Goal: Transaction & Acquisition: Purchase product/service

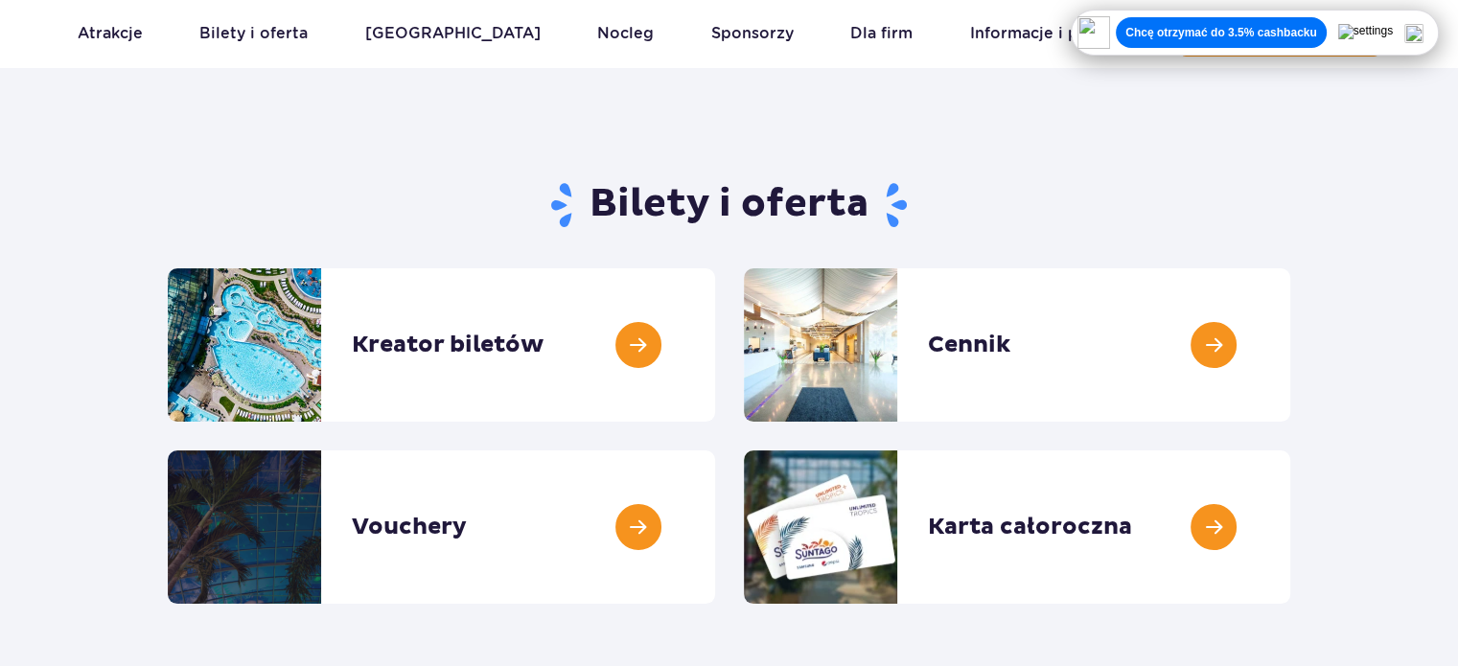
scroll to position [96, 0]
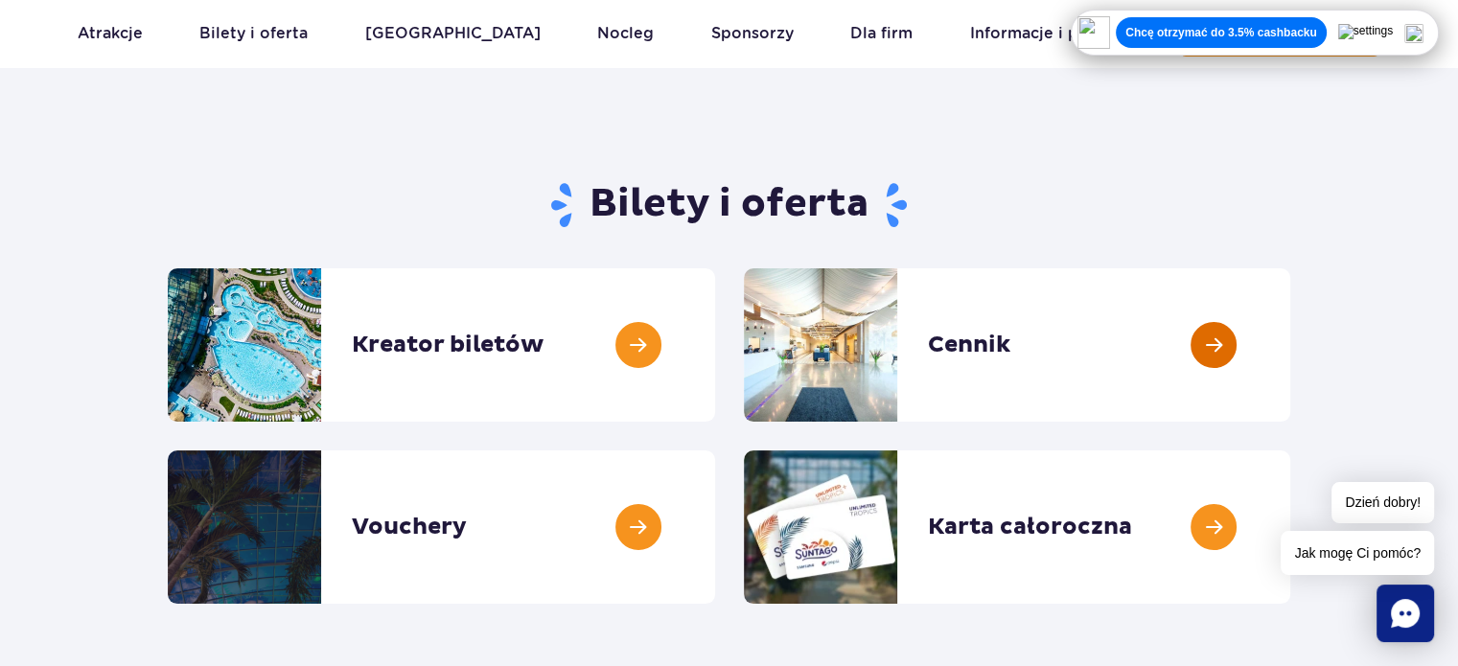
click at [1291, 344] on link at bounding box center [1291, 344] width 0 height 153
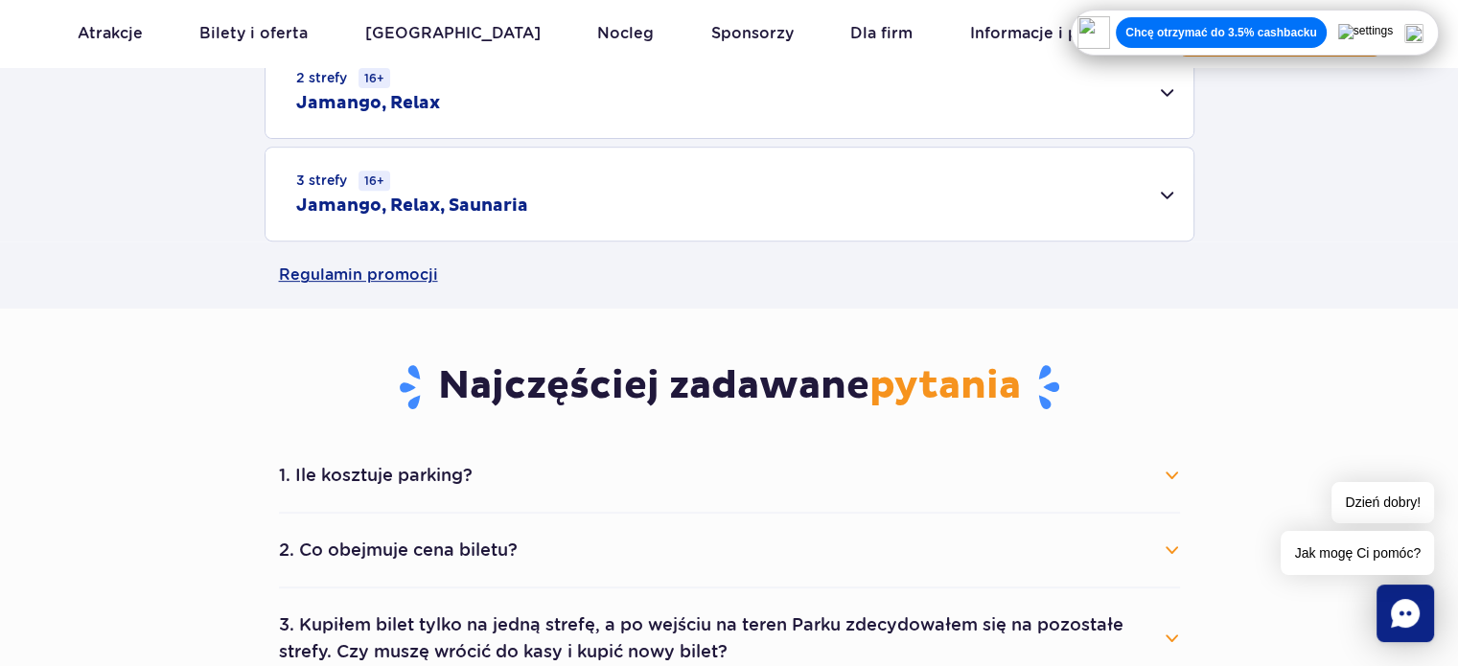
scroll to position [384, 0]
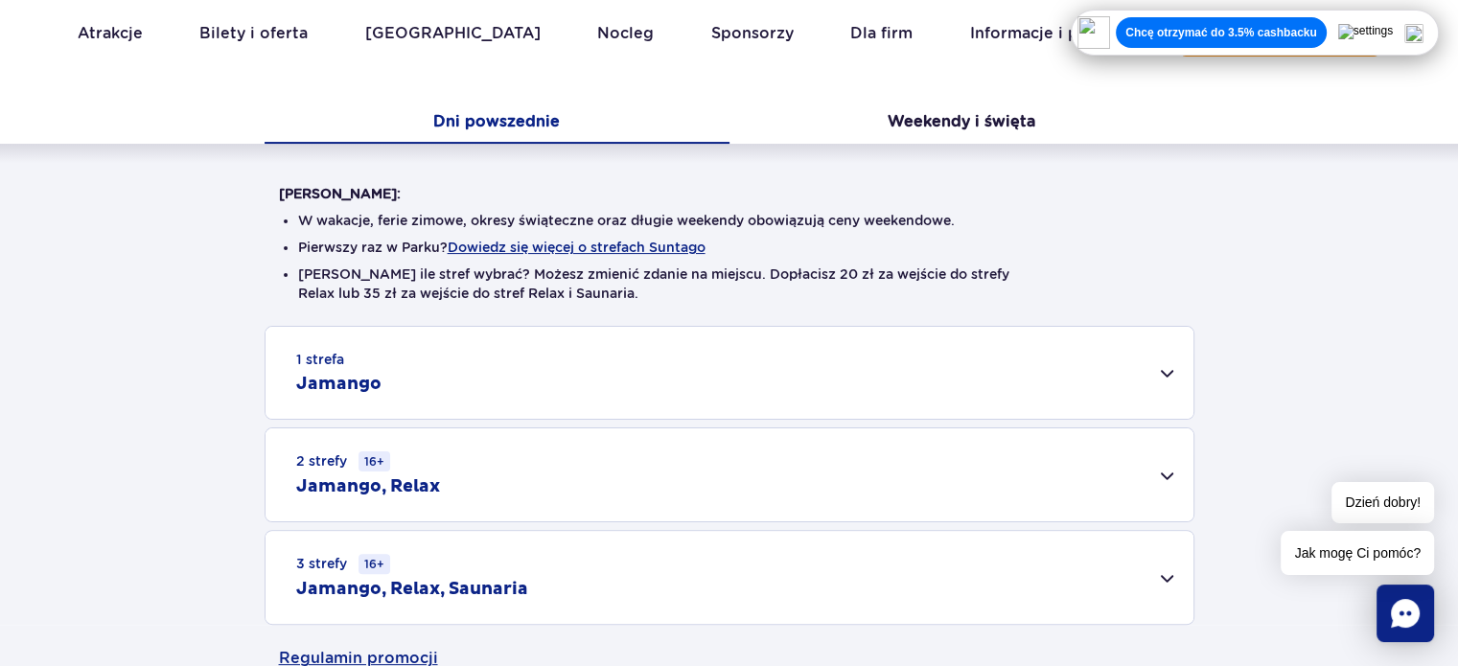
click at [877, 367] on div "1 strefa Jamango" at bounding box center [730, 373] width 928 height 92
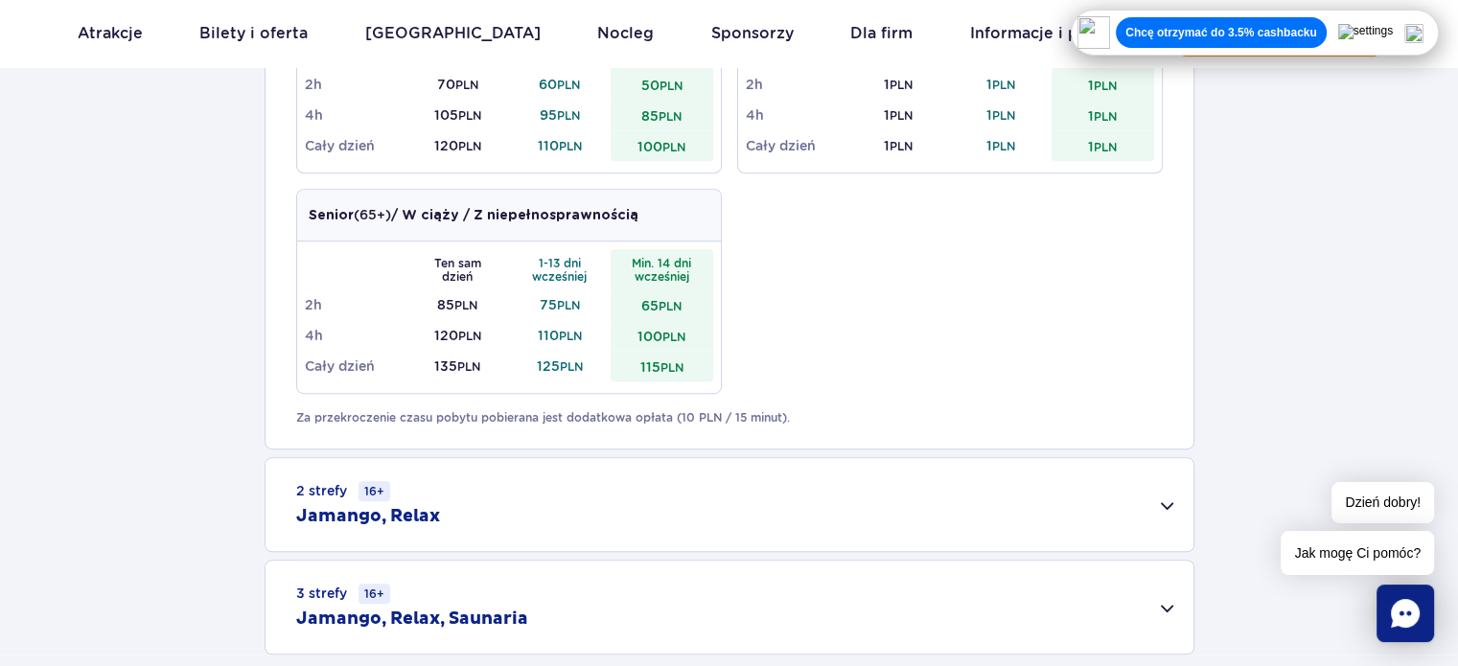
scroll to position [1246, 0]
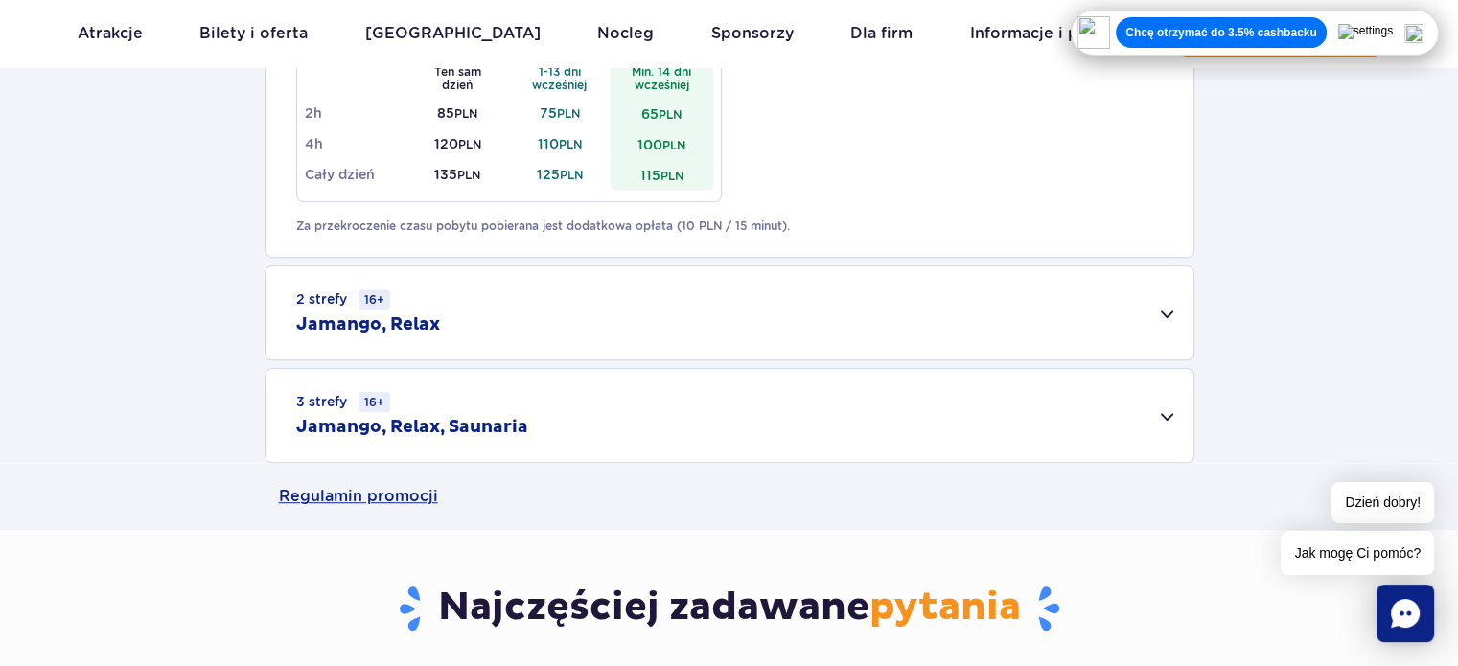
click at [651, 439] on div "3 strefy 16+ Jamango, Relax, Saunaria" at bounding box center [730, 415] width 928 height 93
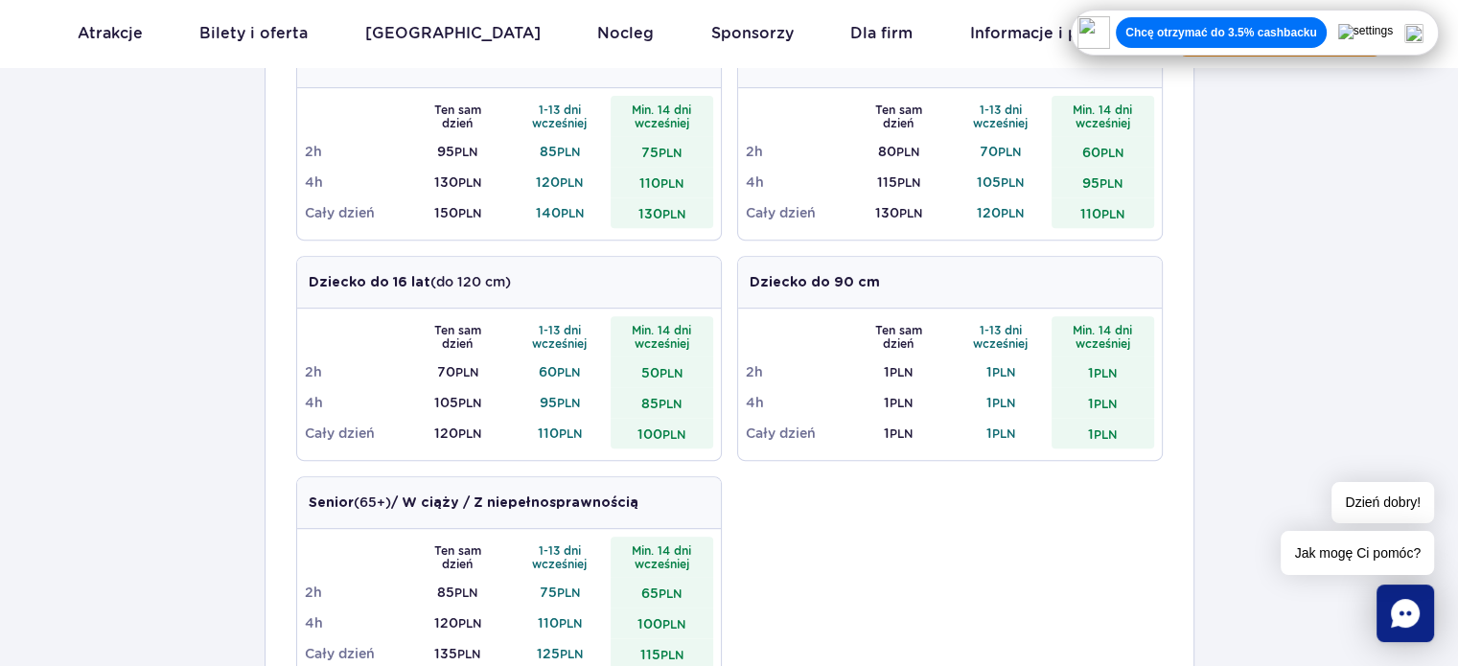
scroll to position [671, 0]
